Goal: Transaction & Acquisition: Download file/media

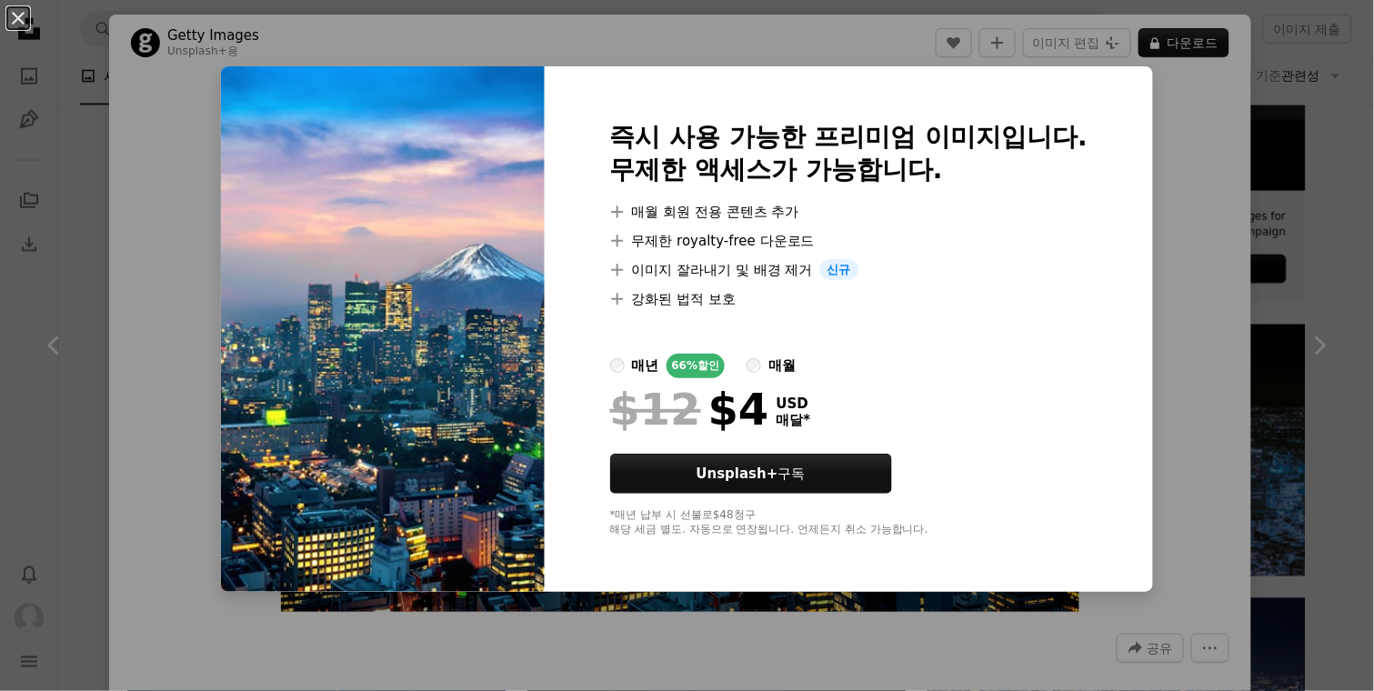
scroll to position [214, 0]
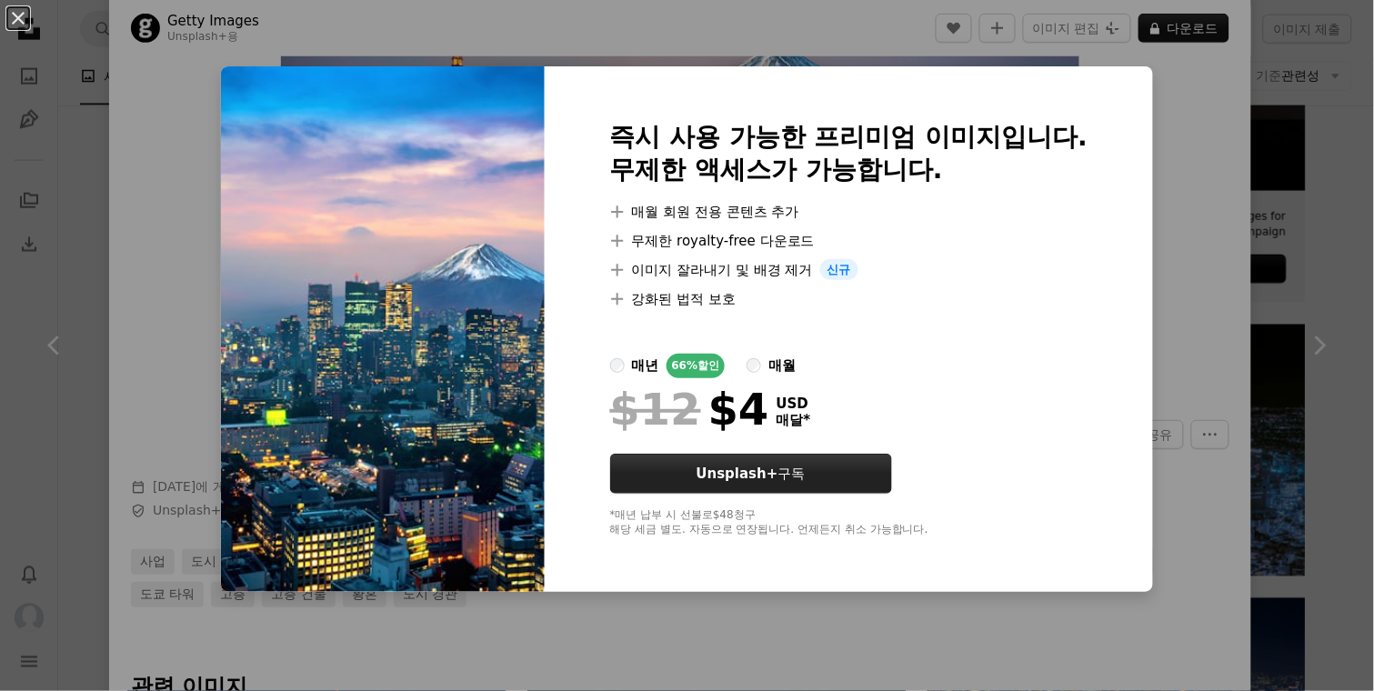
click at [828, 467] on link "Unsplash+ 구독" at bounding box center [751, 474] width 282 height 40
click at [767, 365] on label "매월" at bounding box center [771, 366] width 49 height 25
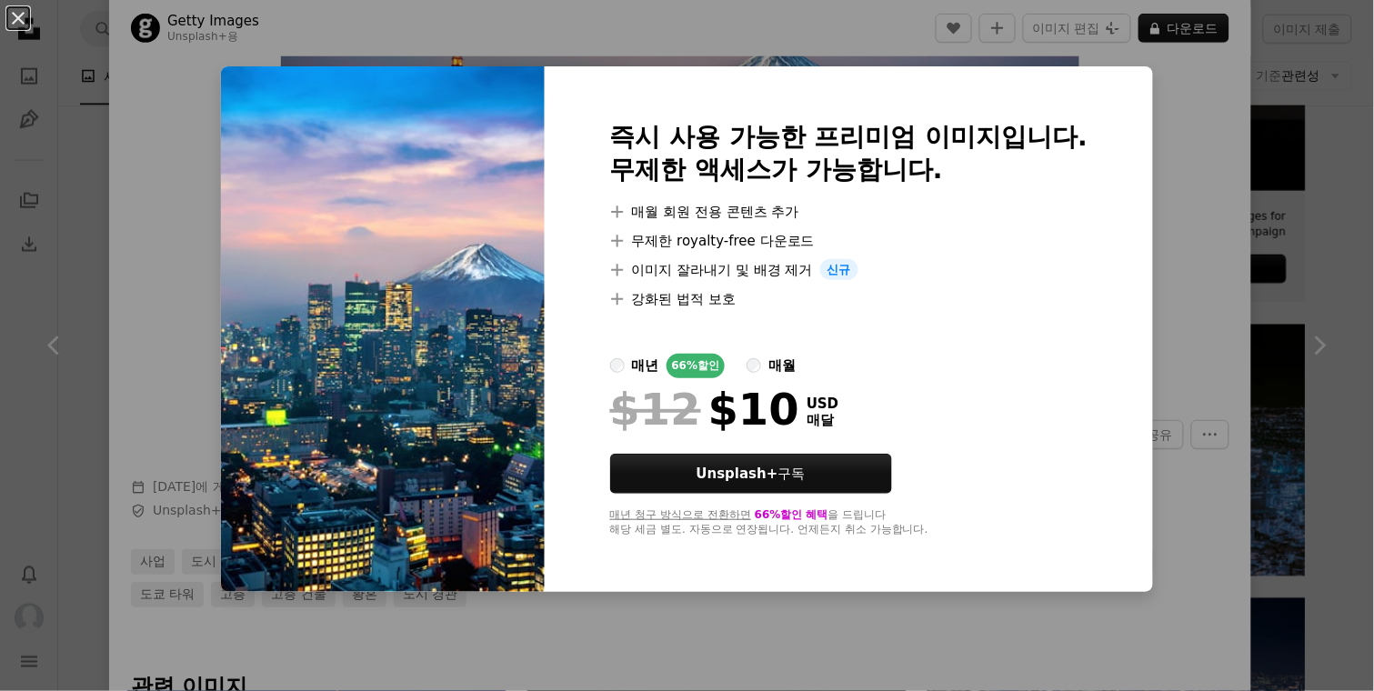
click at [647, 366] on div "매년" at bounding box center [645, 366] width 27 height 22
click at [1198, 176] on div "An X shape 즉시 사용 가능한 프리미엄 이미지입니다. 무제한 액세스가 가능합니다. A plus sign 매월 회원 전용 콘텐츠 추가 A…" at bounding box center [687, 345] width 1374 height 691
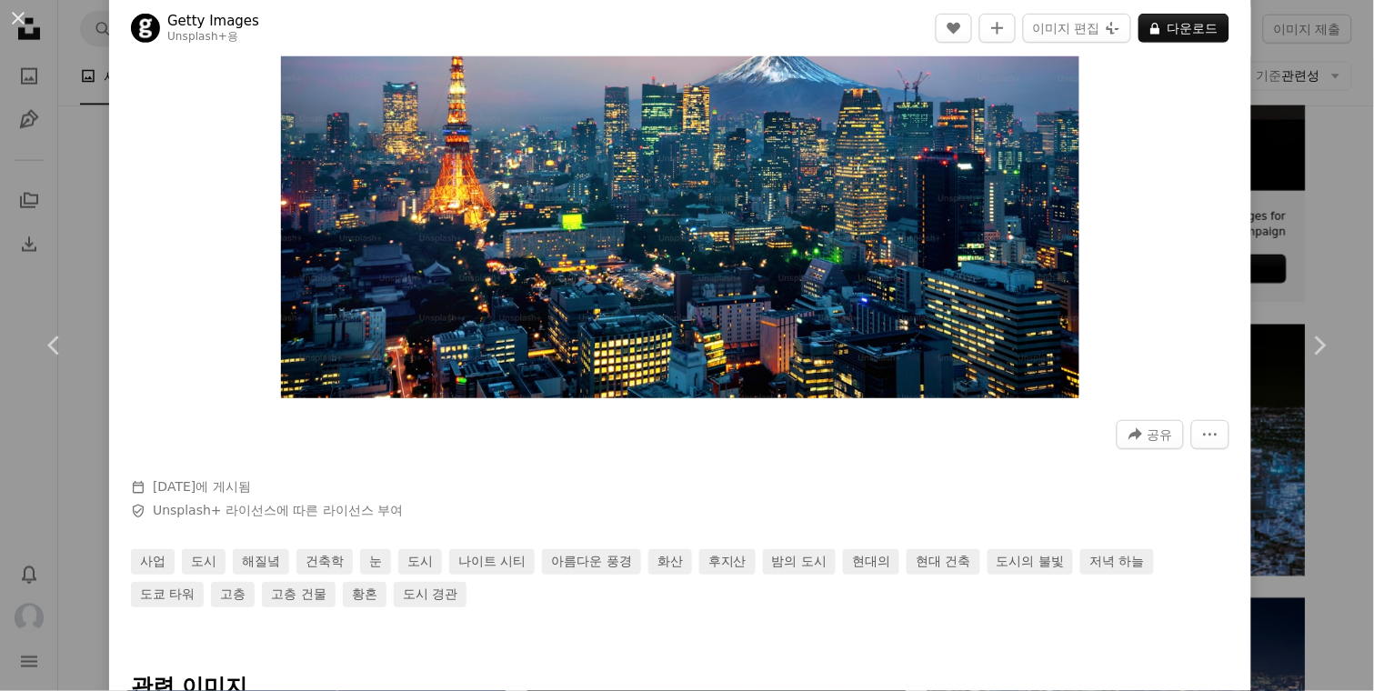
click at [1319, 134] on div "An X shape Chevron left Chevron right Getty Images Unsplash+ 용 A heart A plus s…" at bounding box center [687, 345] width 1374 height 691
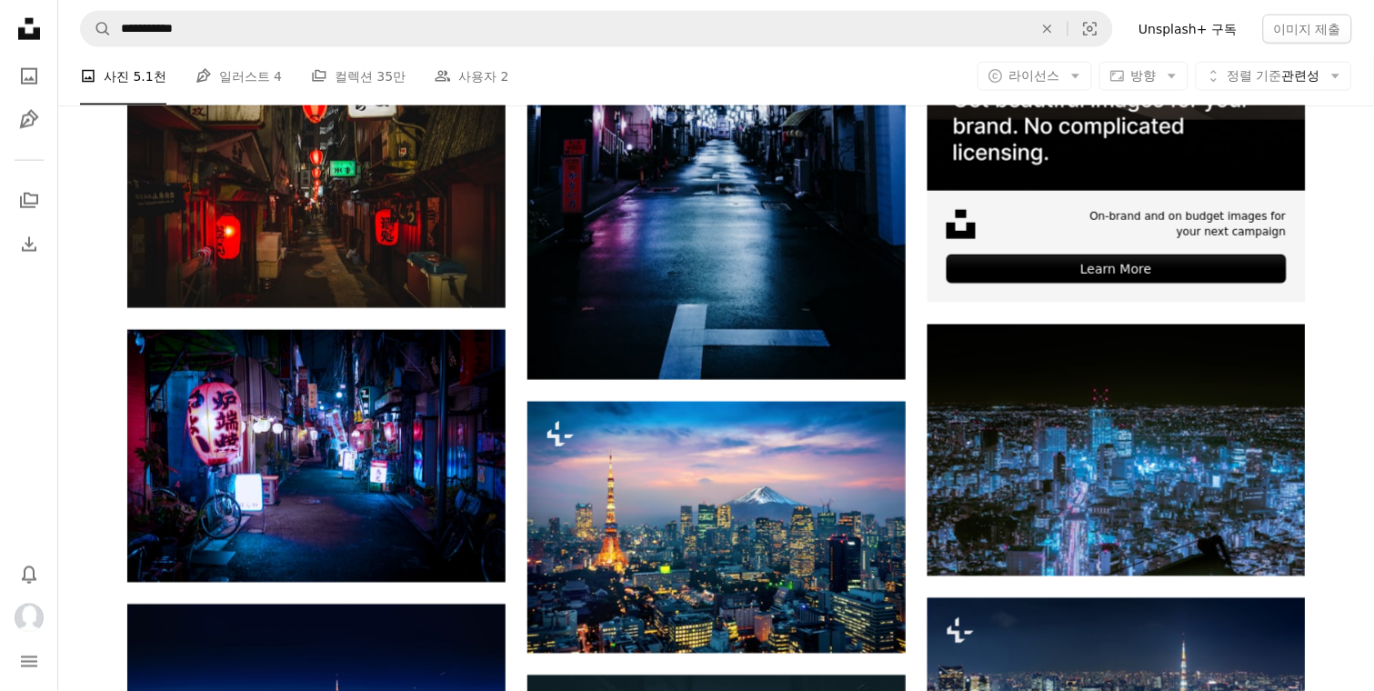
scroll to position [427, 0]
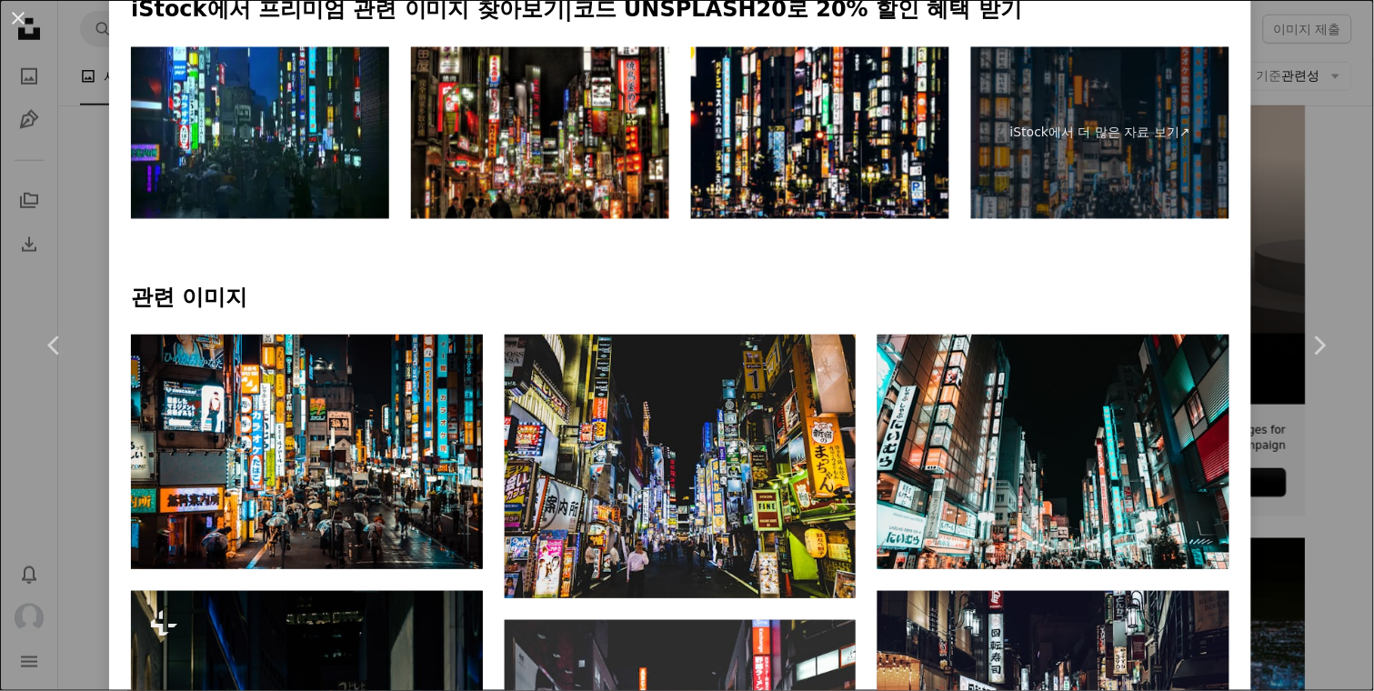
scroll to position [962, 0]
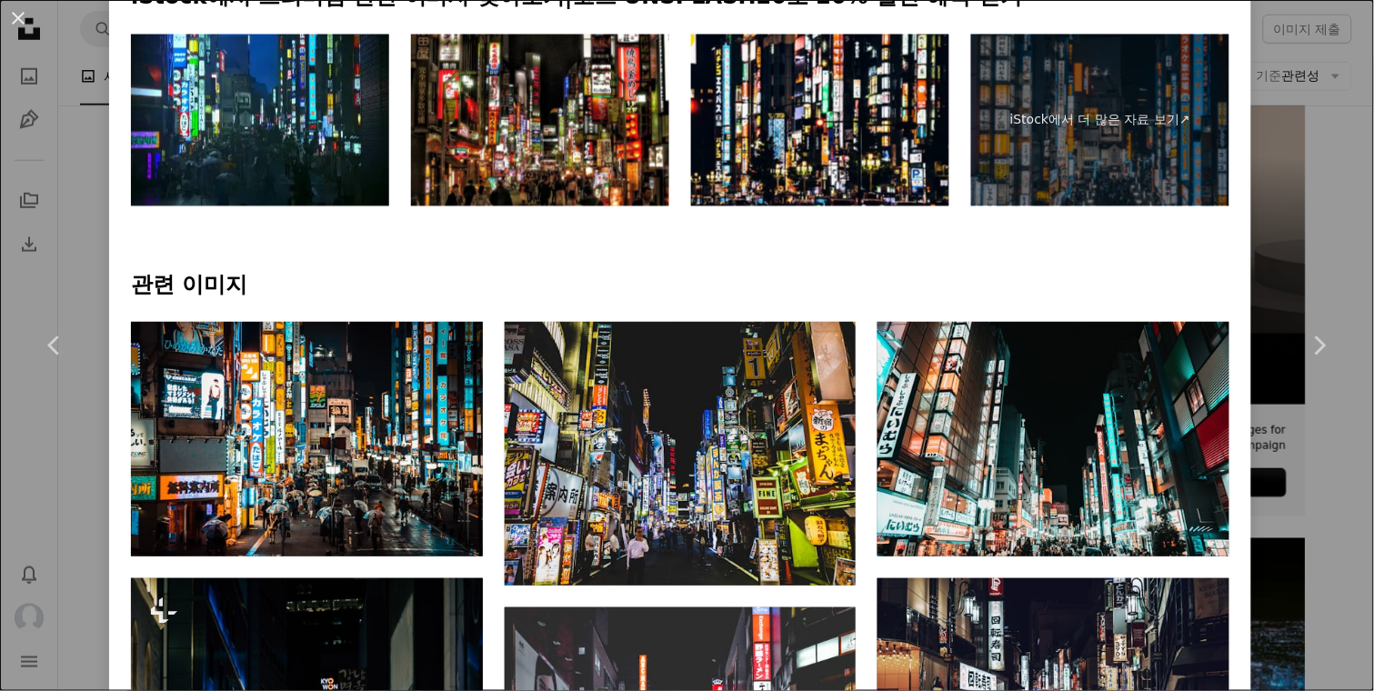
click at [1319, 135] on div "An X shape Chevron left Chevron right Pema G. Lama 고용 가능 A checkmark inside of …" at bounding box center [687, 345] width 1374 height 691
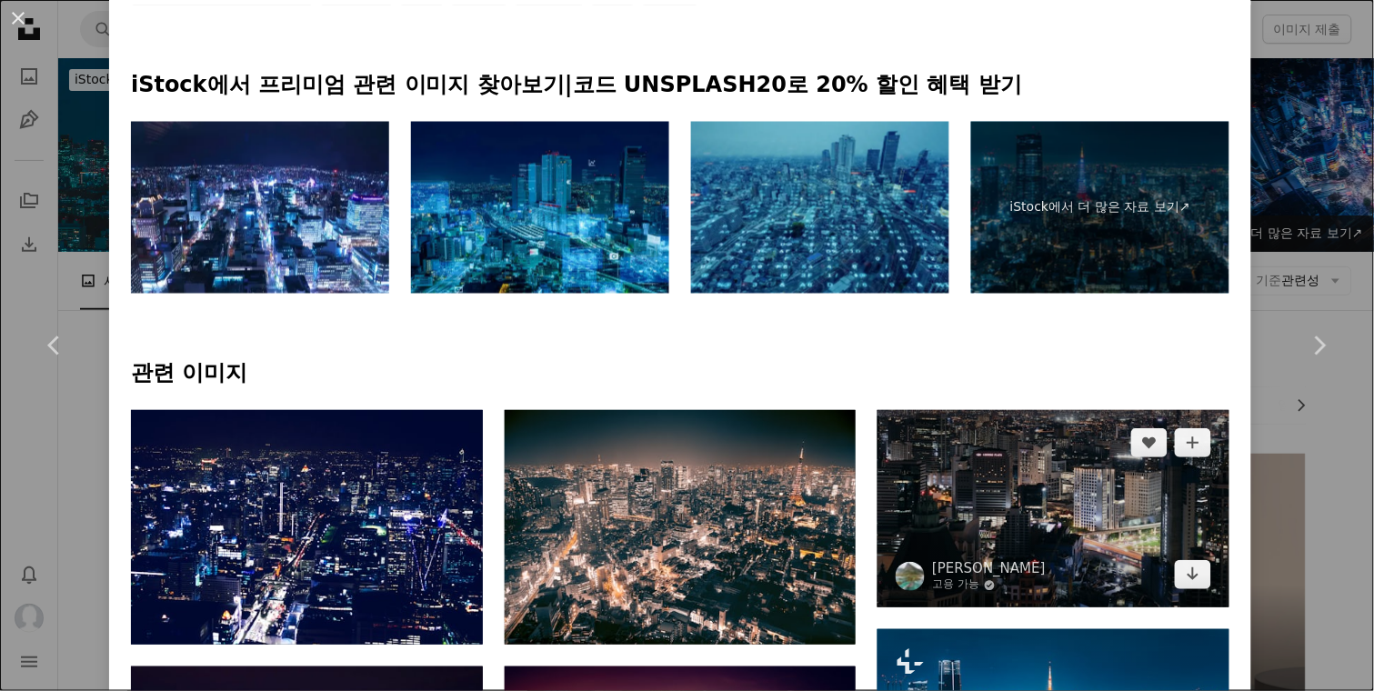
scroll to position [856, 0]
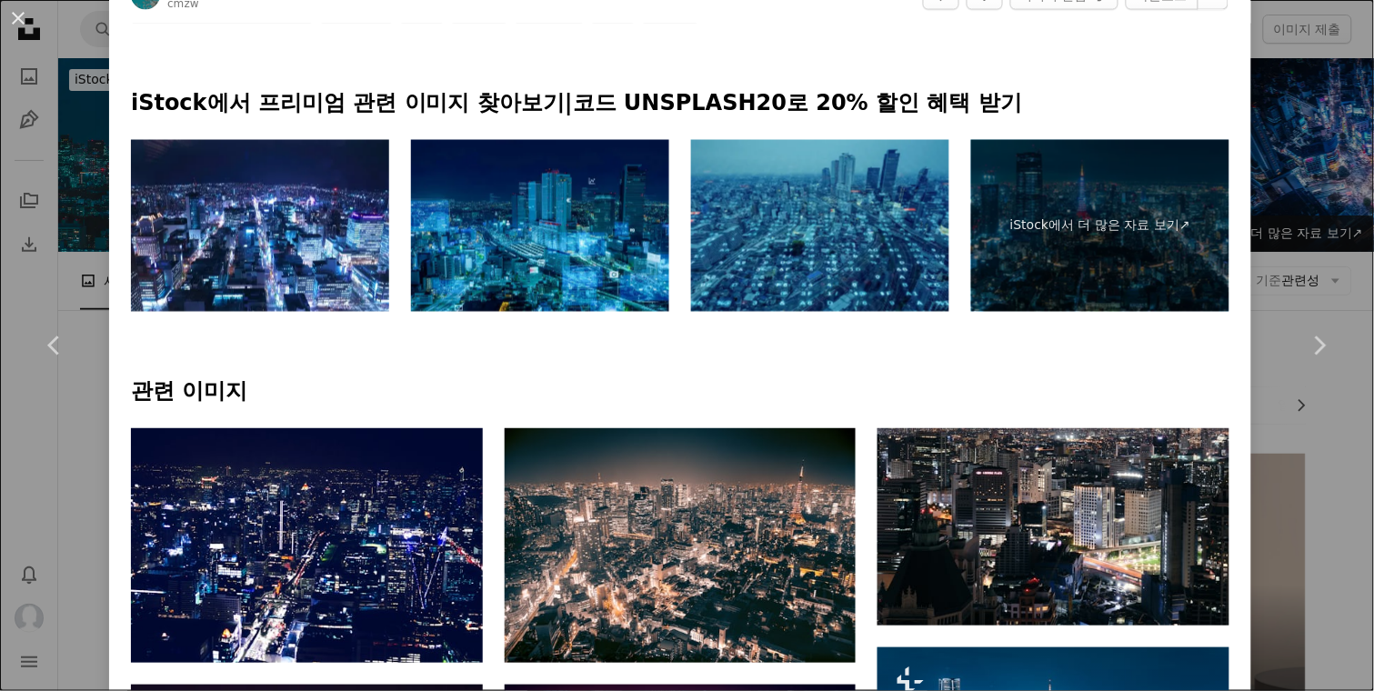
click at [1335, 189] on div "An X shape Chevron left Chevron right MW cmzw A heart A plus sign 이미지 편집 Plus s…" at bounding box center [687, 345] width 1374 height 691
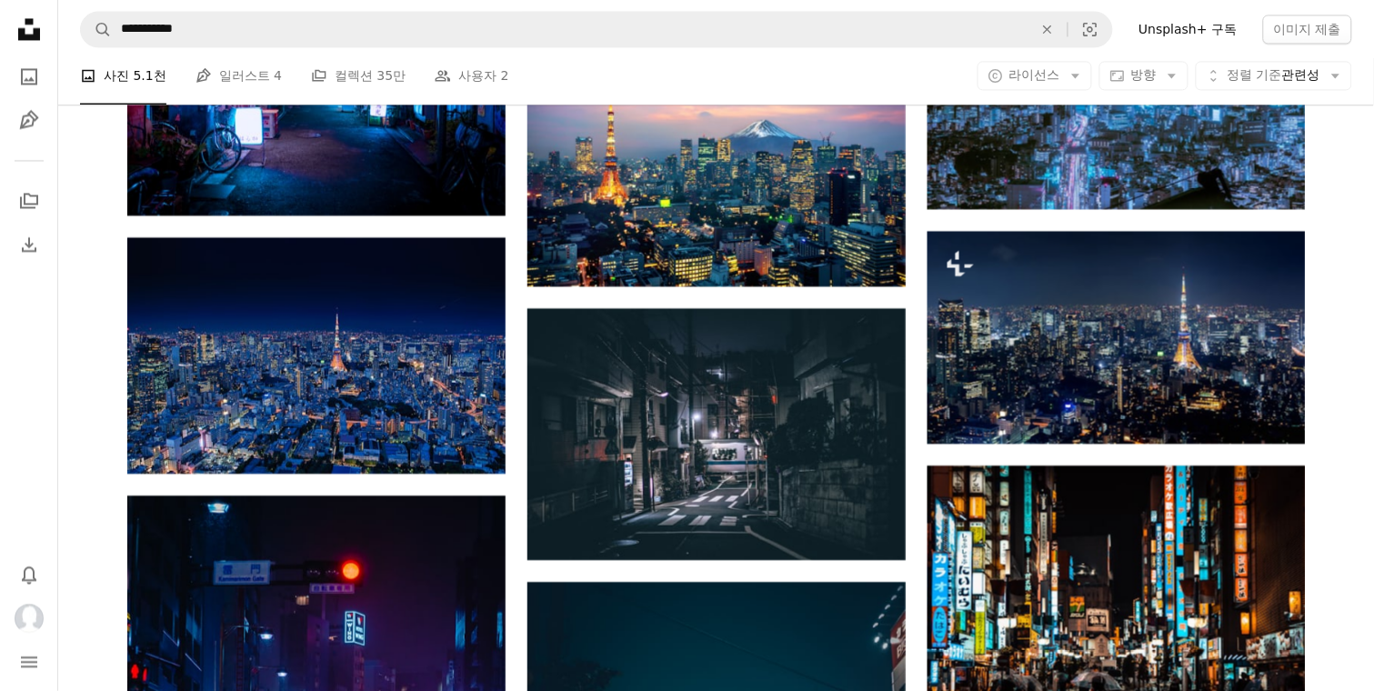
scroll to position [1069, 0]
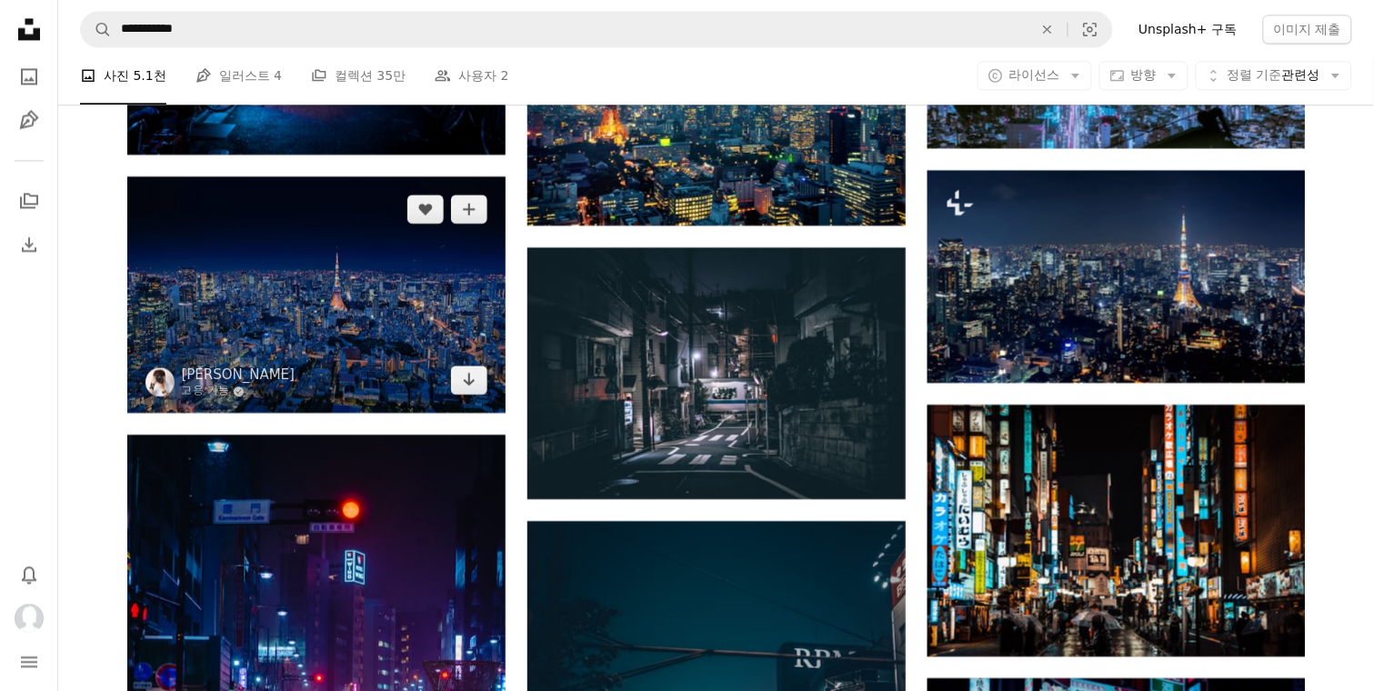
click at [316, 176] on img at bounding box center [316, 294] width 378 height 236
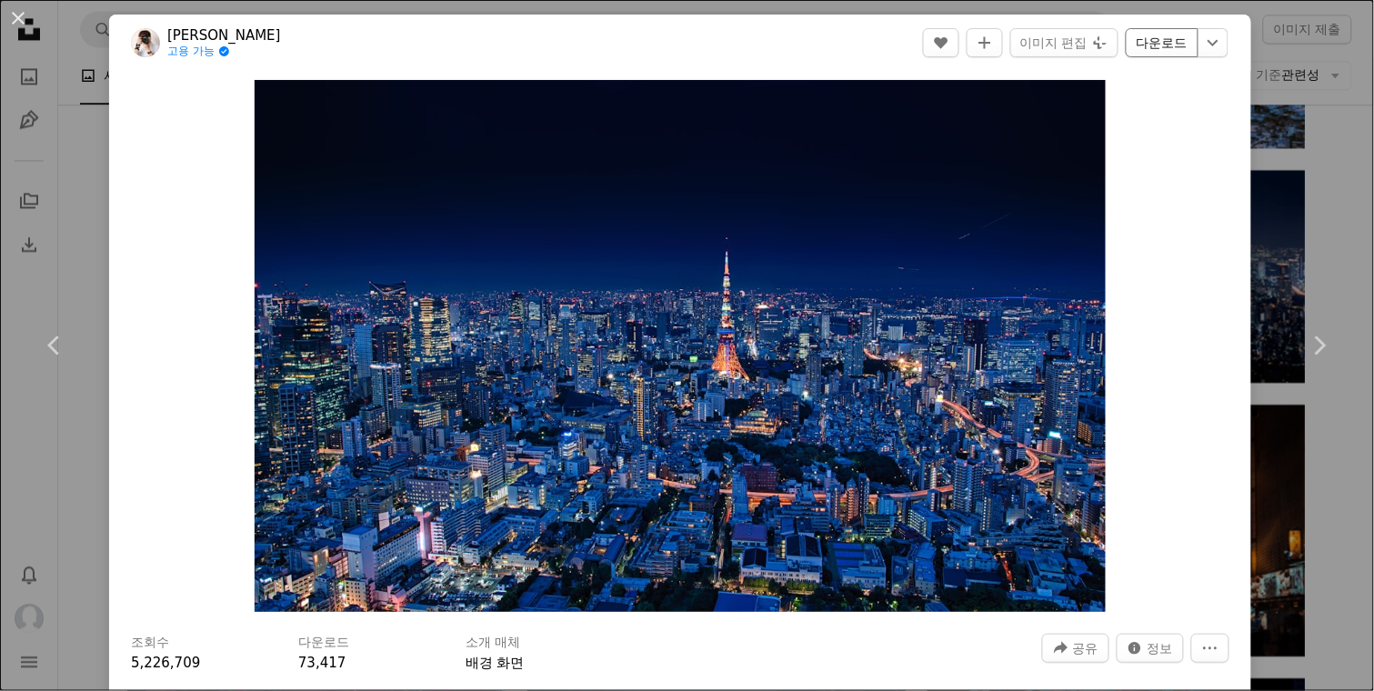
click at [1161, 46] on link "다운로드" at bounding box center [1162, 42] width 73 height 29
